Goal: Information Seeking & Learning: Find specific fact

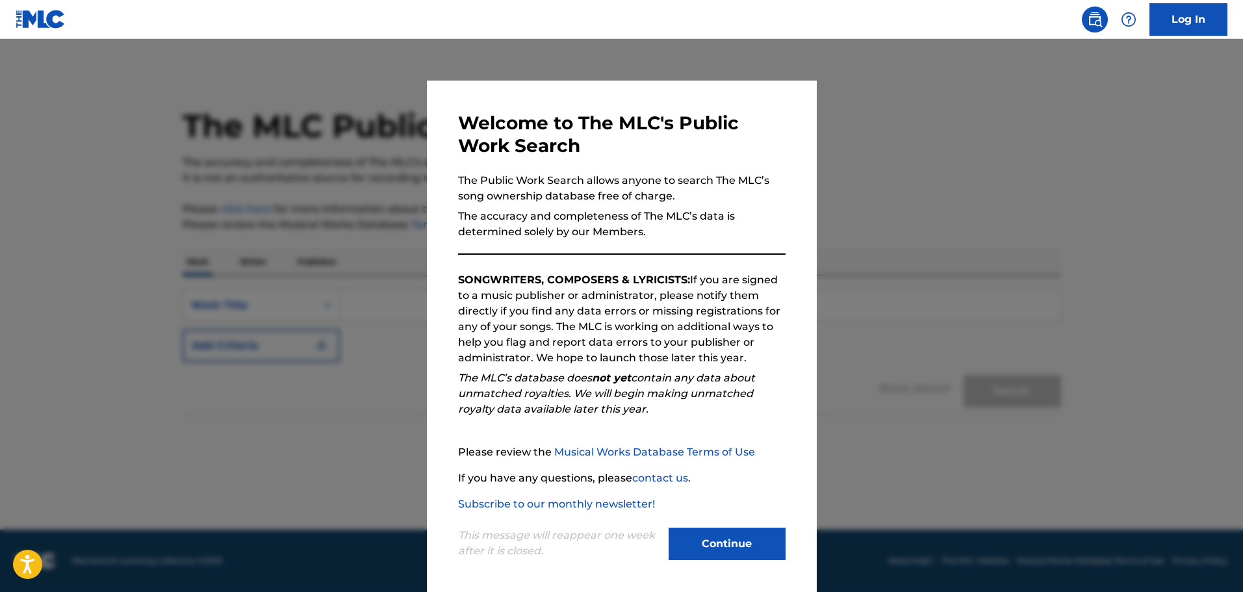
click at [737, 529] on button "Continue" at bounding box center [727, 544] width 117 height 32
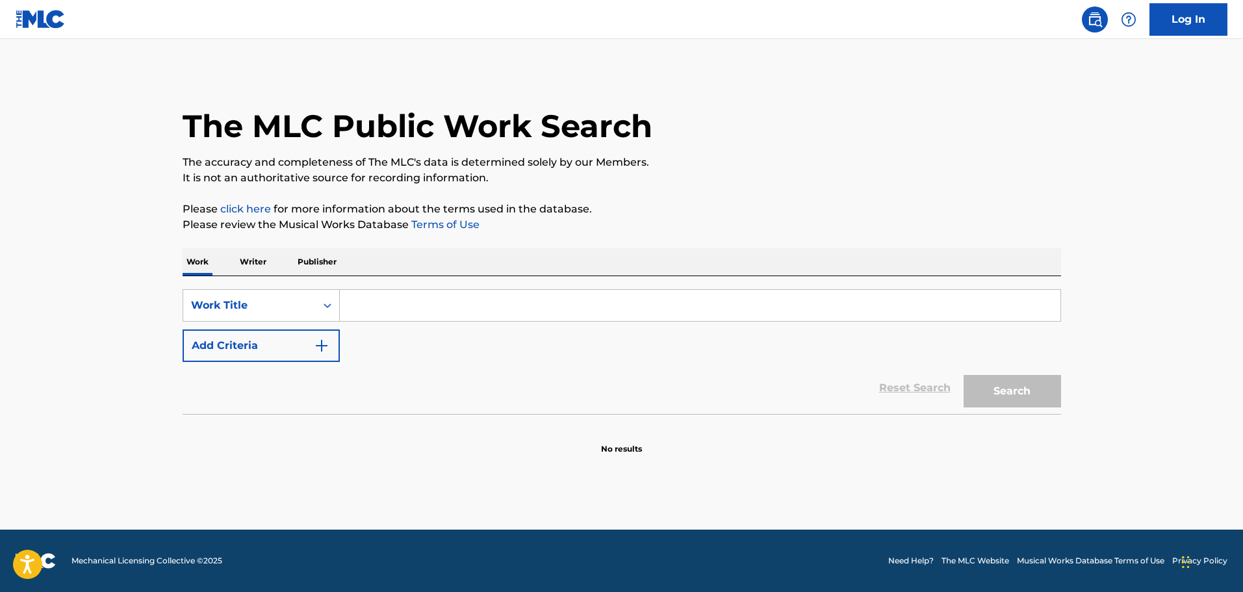
click at [417, 313] on input "Search Form" at bounding box center [700, 305] width 721 height 31
paste input "Prison Song"
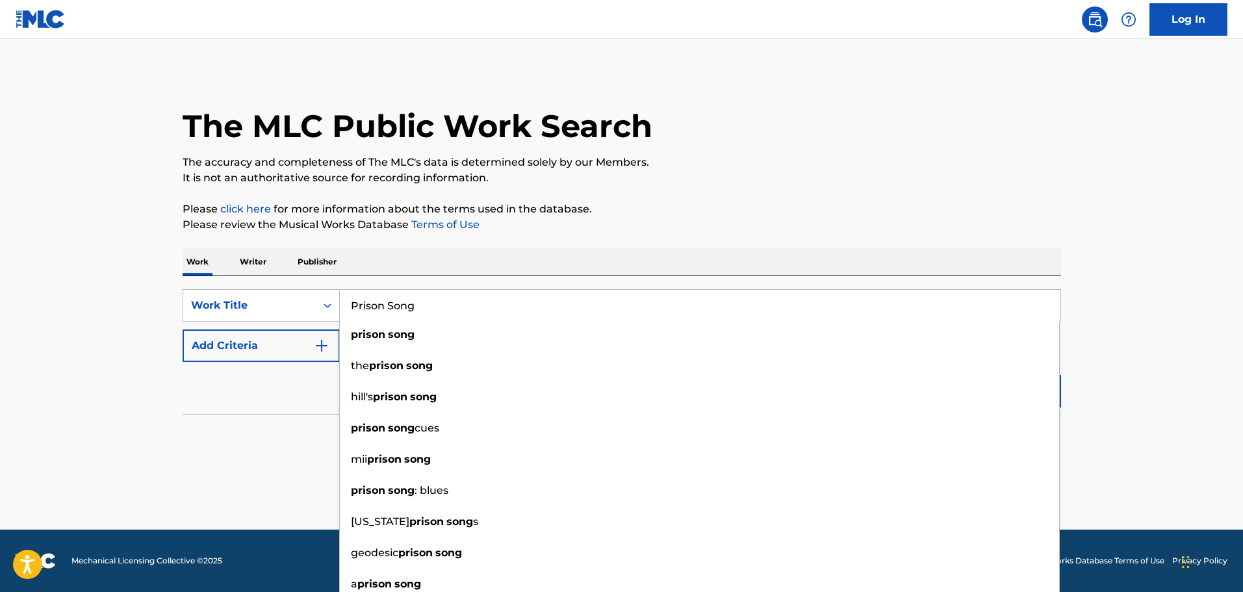
type input "Prison Song"
click at [1159, 355] on main "The MLC Public Work Search The accuracy and completeness of The MLC's data is d…" at bounding box center [621, 284] width 1243 height 491
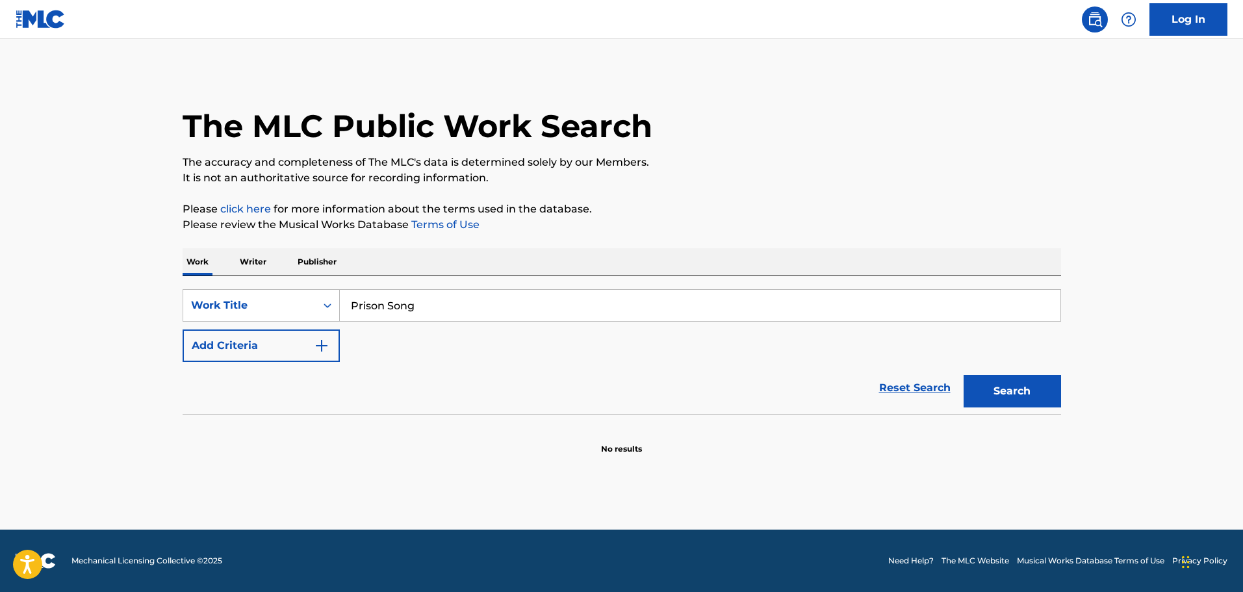
drag, startPoint x: 1031, startPoint y: 383, endPoint x: 878, endPoint y: 391, distance: 152.9
click at [1030, 383] on button "Search" at bounding box center [1012, 391] width 97 height 32
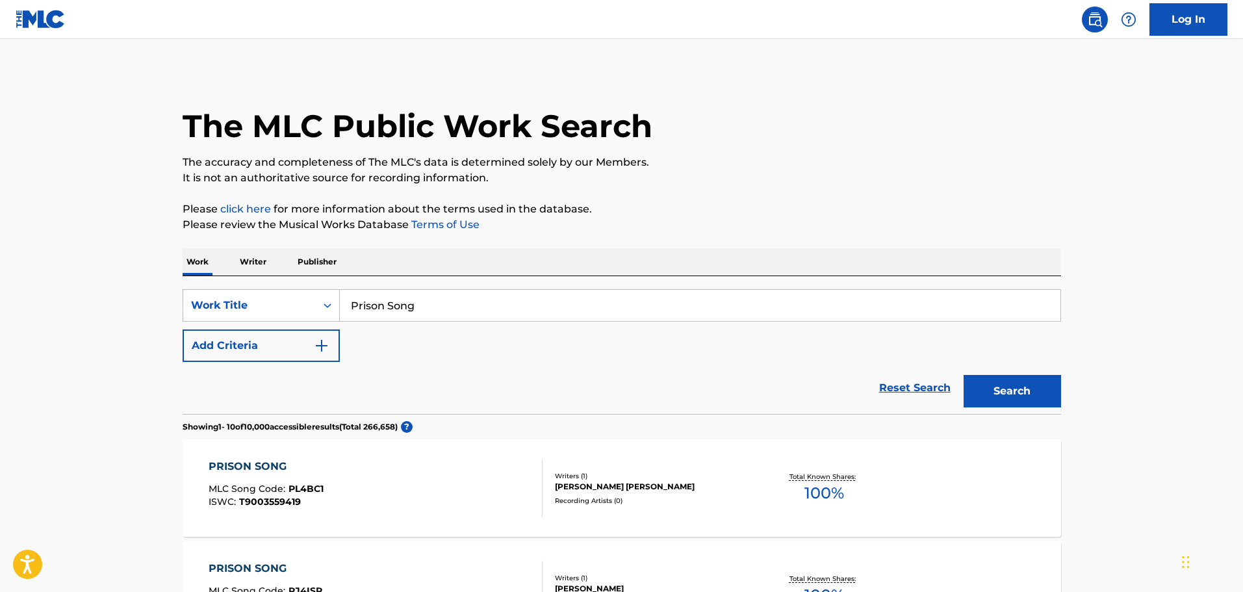
drag, startPoint x: 315, startPoint y: 342, endPoint x: 358, endPoint y: 362, distance: 47.4
click at [315, 343] on img "Search Form" at bounding box center [322, 346] width 16 height 16
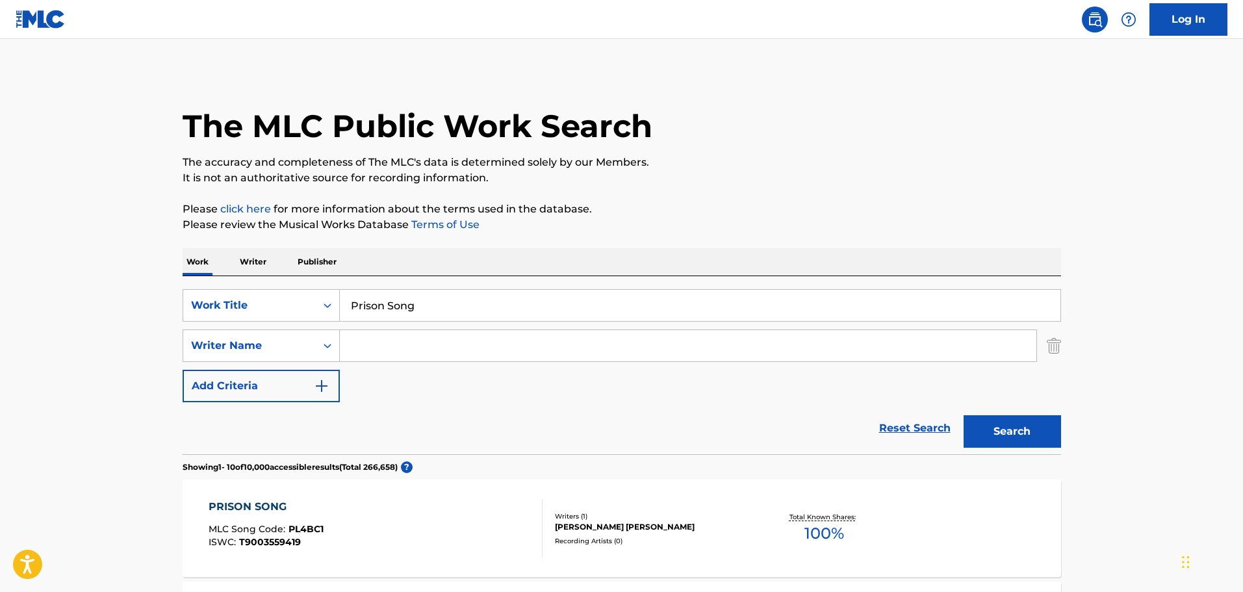
click at [446, 349] on input "Search Form" at bounding box center [688, 345] width 697 height 31
type input "malakian"
click at [964, 415] on button "Search" at bounding box center [1012, 431] width 97 height 32
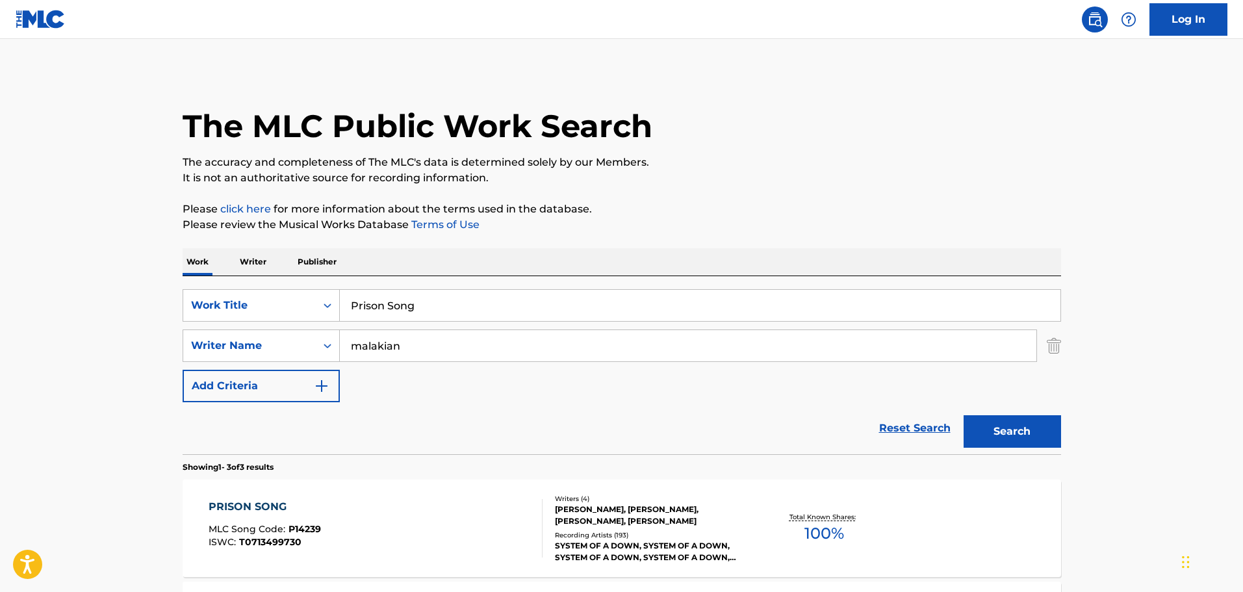
click at [558, 526] on div "[PERSON_NAME], [PERSON_NAME], [PERSON_NAME], [PERSON_NAME]" at bounding box center [653, 515] width 196 height 23
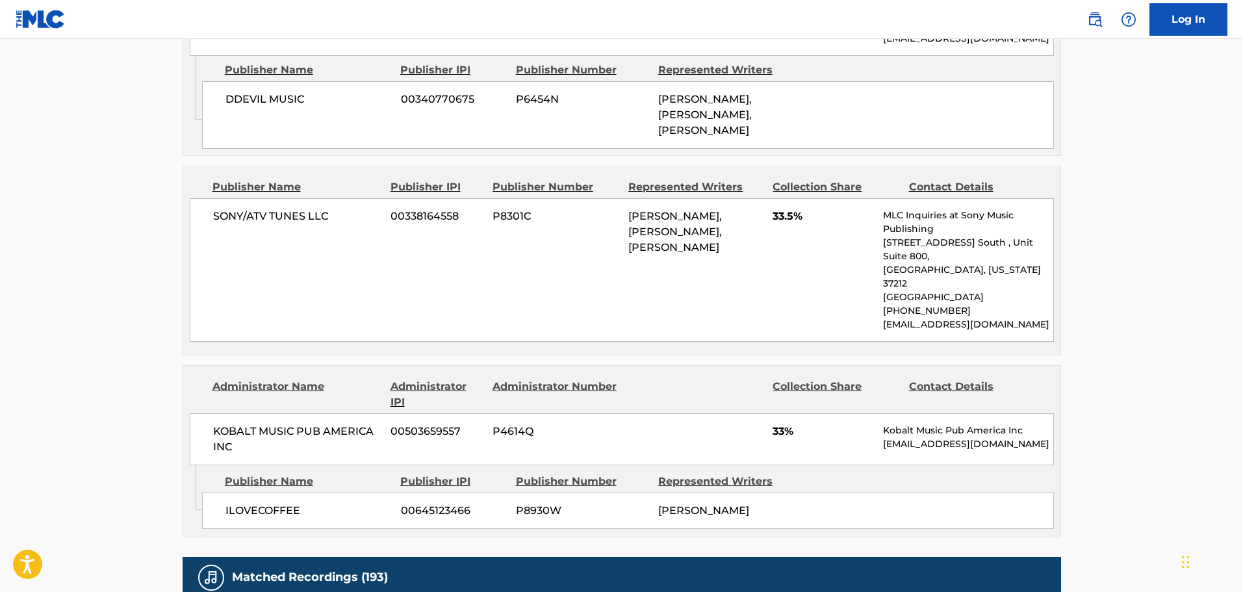
scroll to position [845, 0]
